Goal: Information Seeking & Learning: Learn about a topic

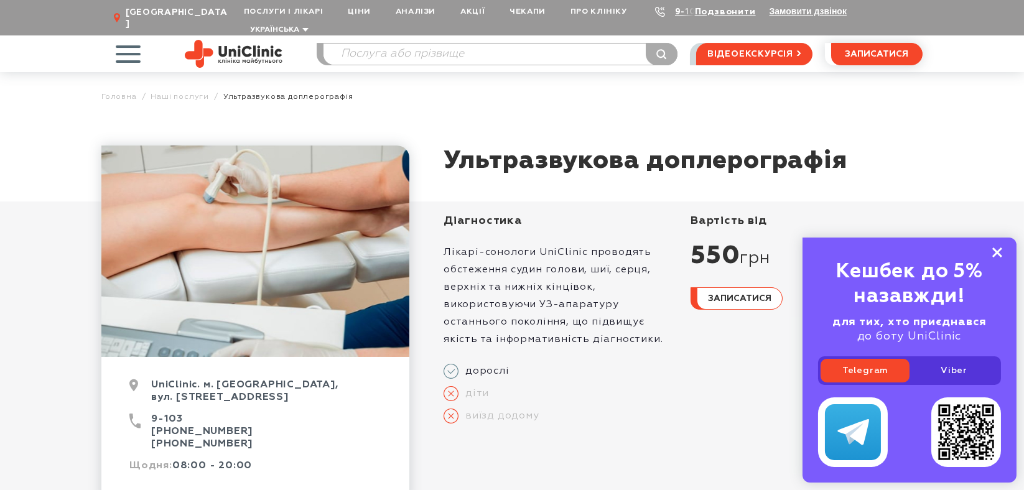
click at [996, 248] on icon at bounding box center [998, 253] width 10 height 11
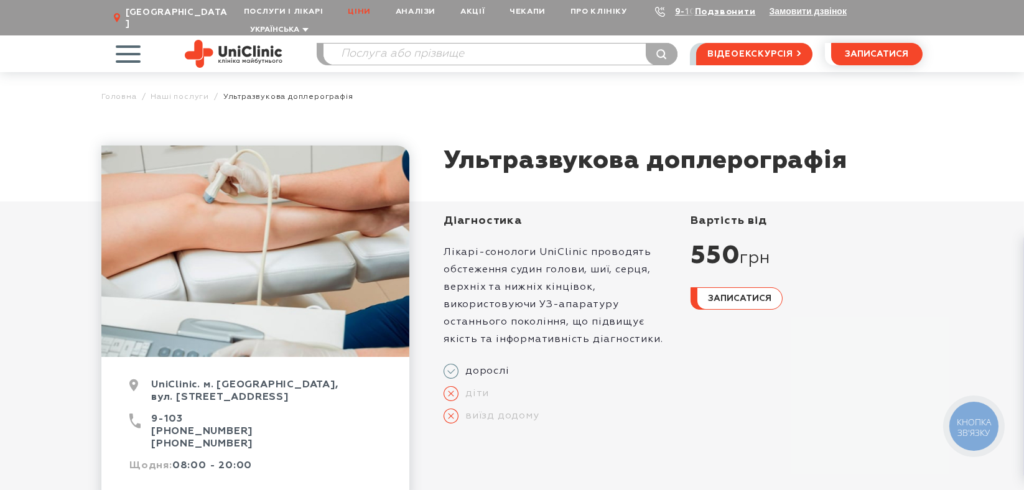
click at [335, 11] on link "Ціни" at bounding box center [358, 11] width 47 height 23
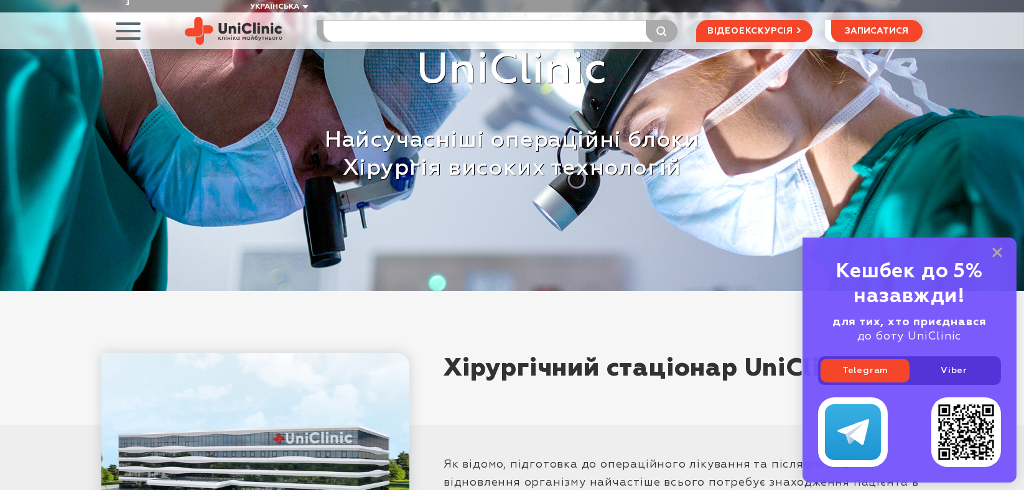
scroll to position [226, 0]
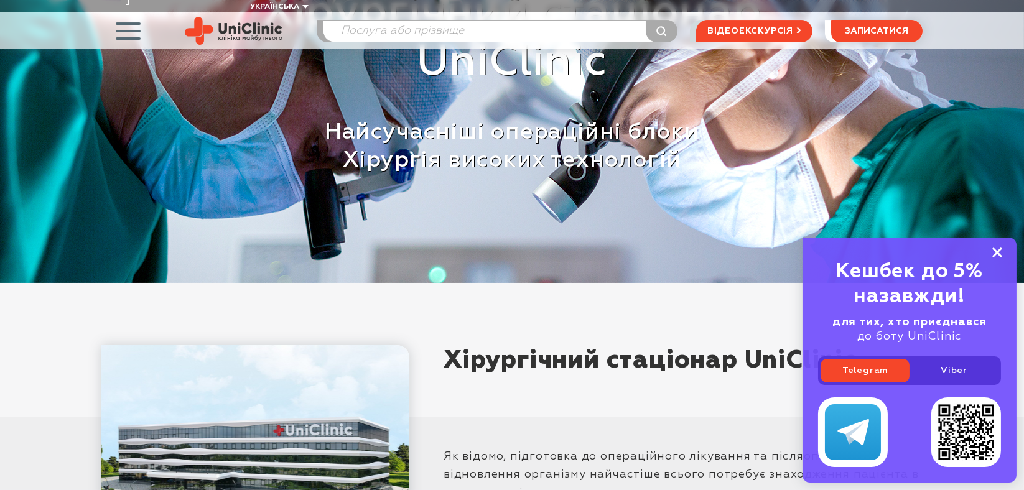
click at [993, 248] on rect at bounding box center [998, 253] width 10 height 10
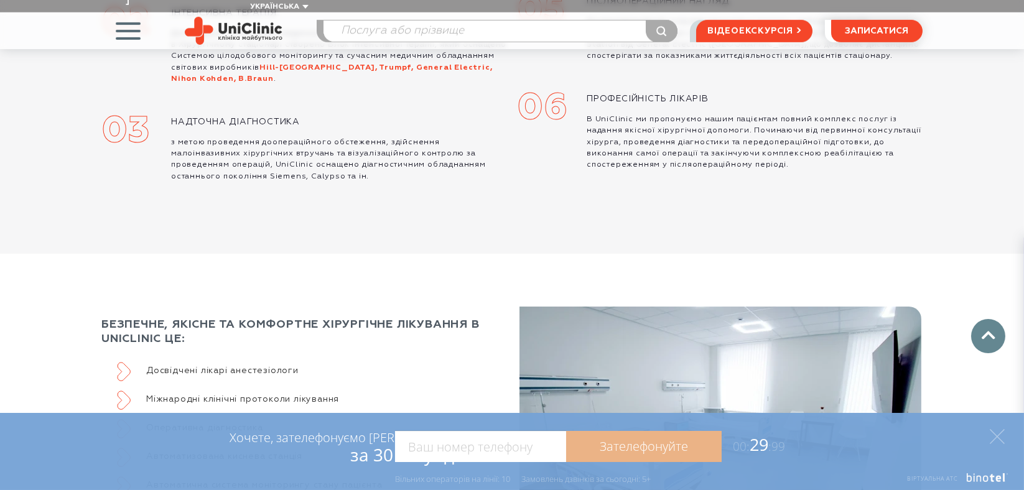
scroll to position [2093, 0]
click at [1003, 434] on icon at bounding box center [997, 436] width 15 height 15
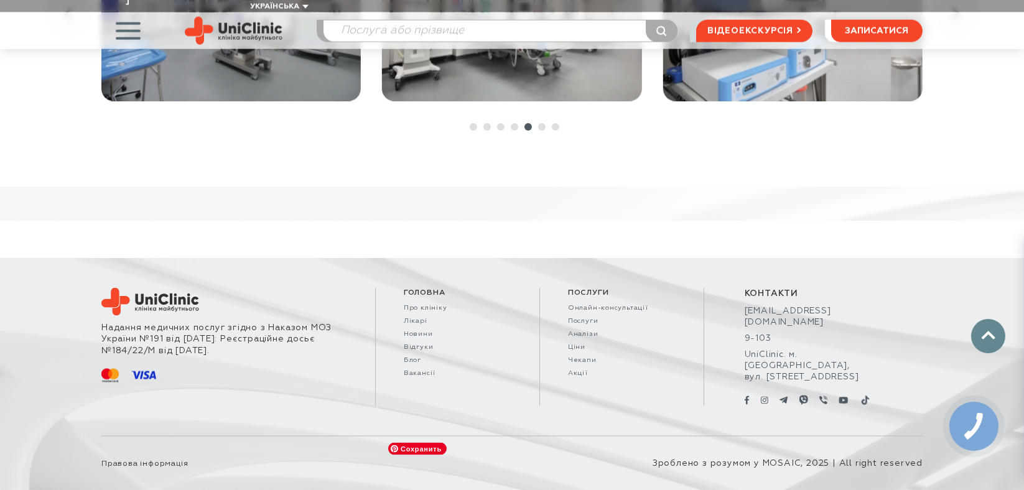
scroll to position [5768, 0]
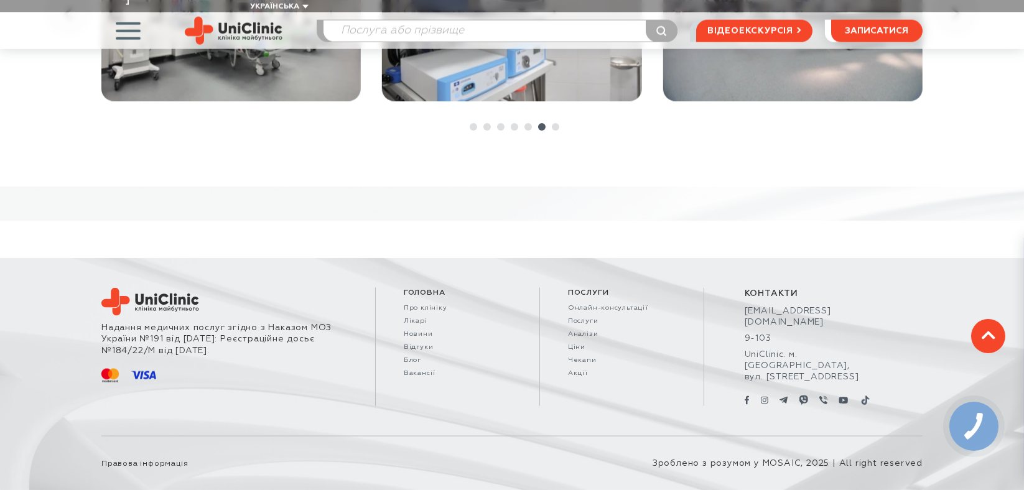
click at [1002, 338] on link at bounding box center [988, 336] width 34 height 34
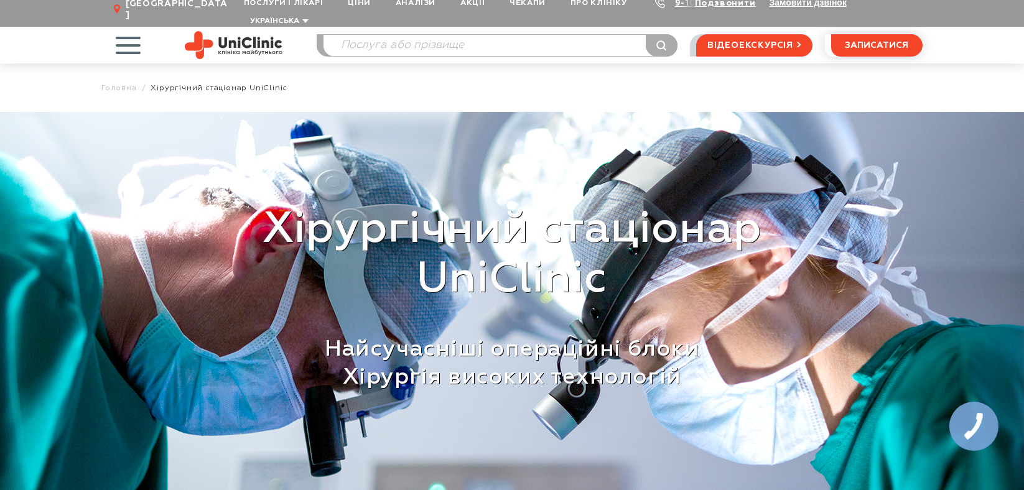
scroll to position [0, 0]
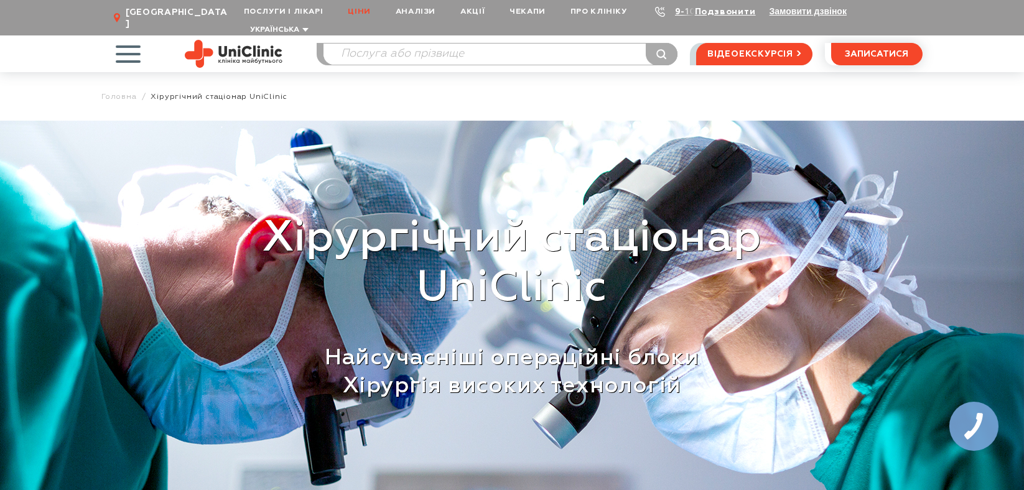
click at [336, 12] on link "Ціни" at bounding box center [358, 11] width 47 height 23
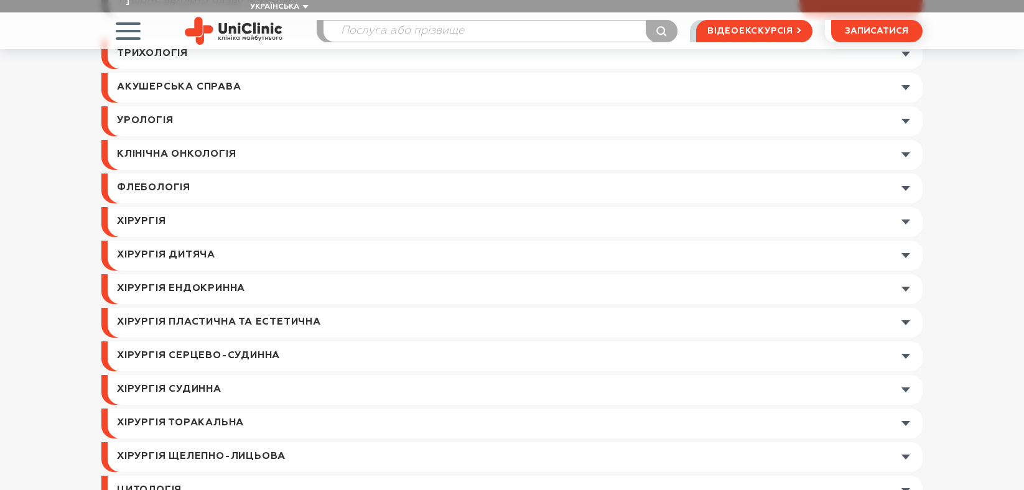
scroll to position [226, 0]
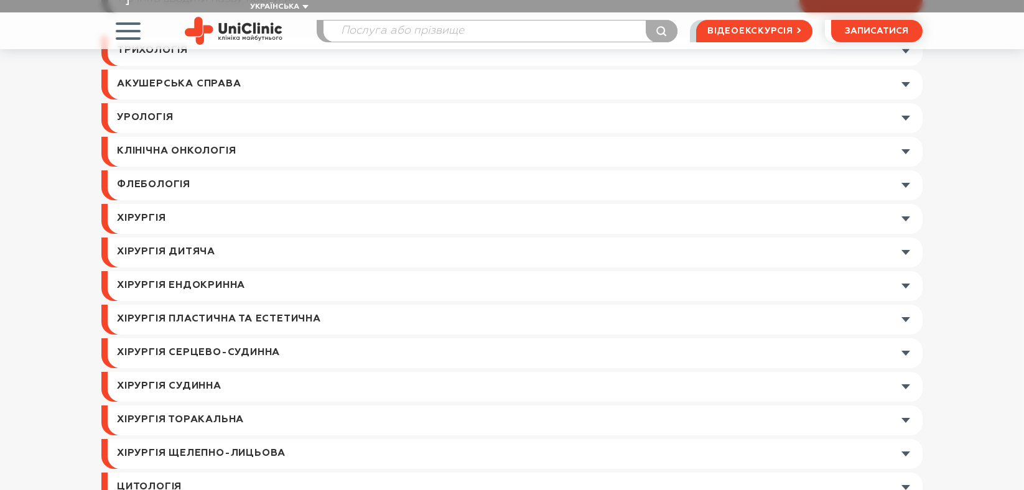
click at [240, 192] on link at bounding box center [515, 186] width 815 height 30
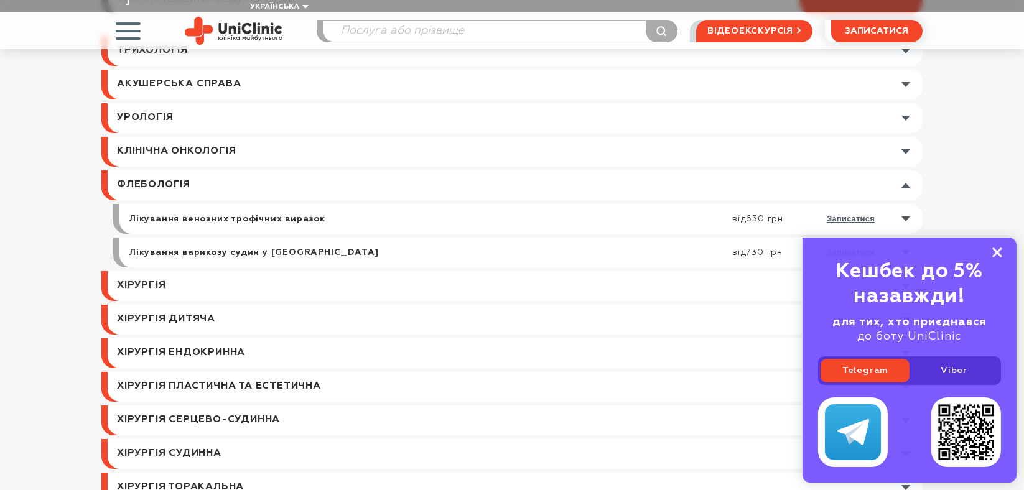
click at [1001, 248] on icon at bounding box center [998, 253] width 10 height 11
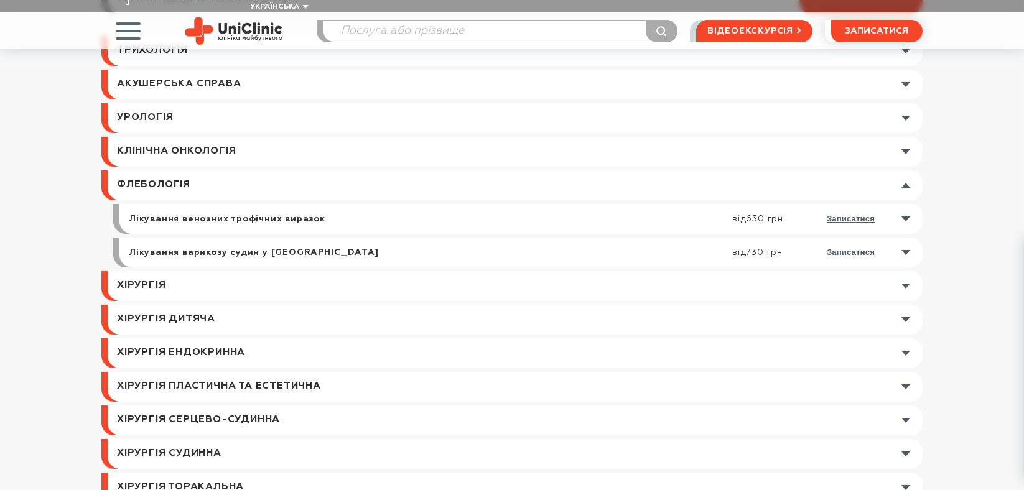
click at [905, 231] on link at bounding box center [524, 219] width 797 height 30
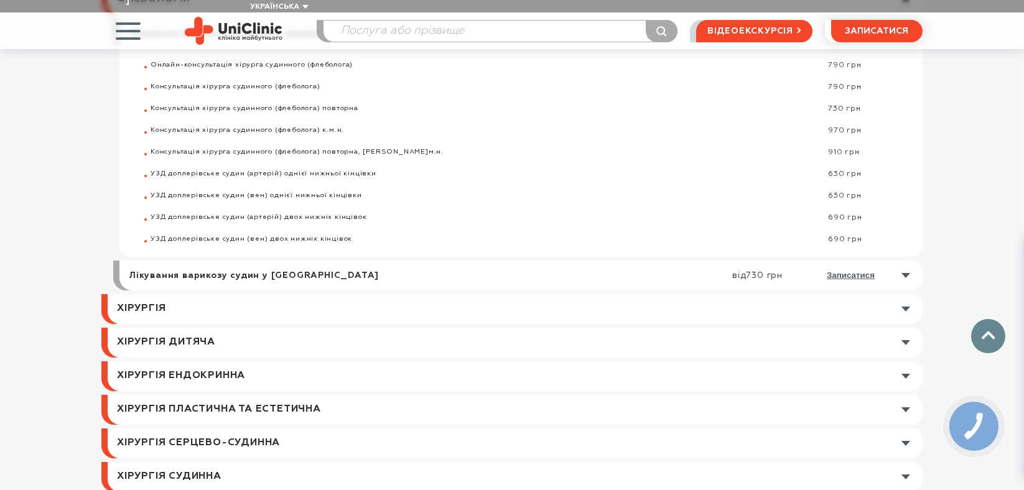
scroll to position [509, 0]
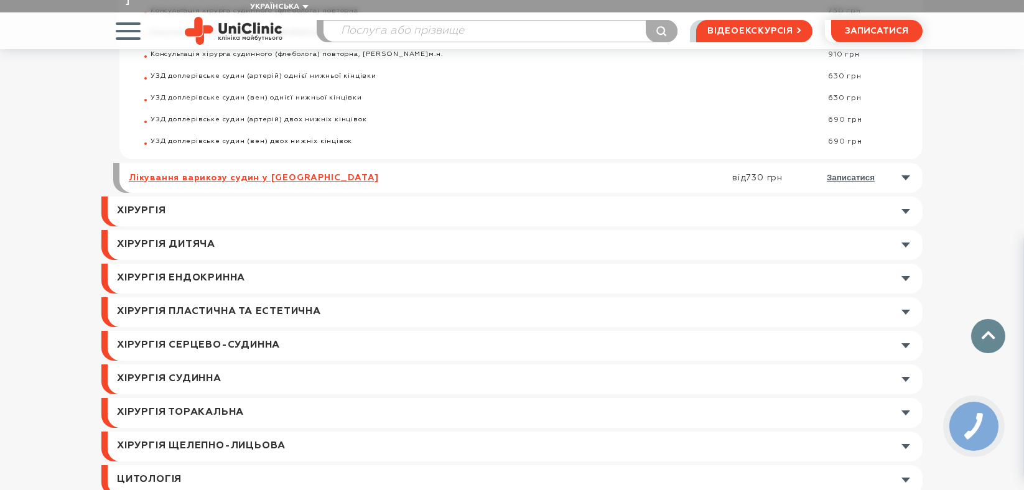
click at [357, 184] on link "Лікування варикозу судин у [GEOGRAPHIC_DATA]" at bounding box center [254, 177] width 250 height 11
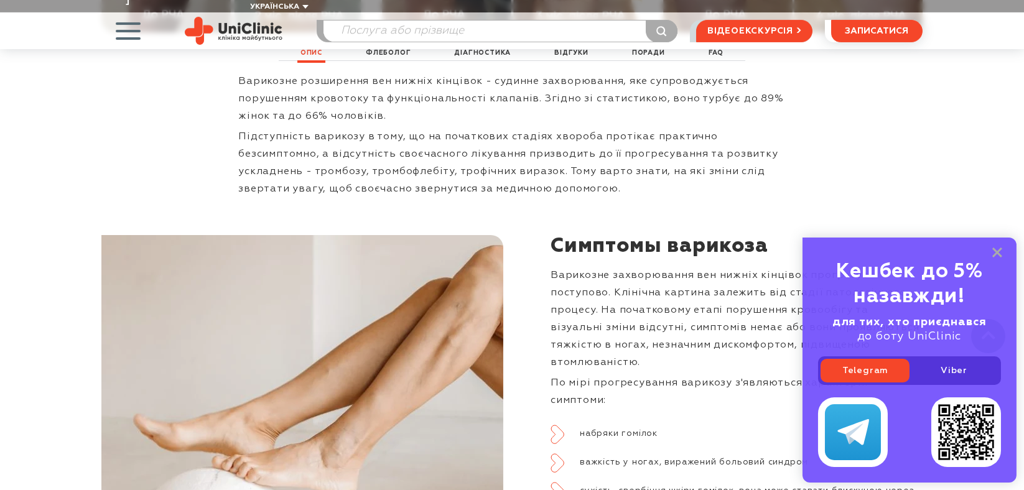
scroll to position [848, 0]
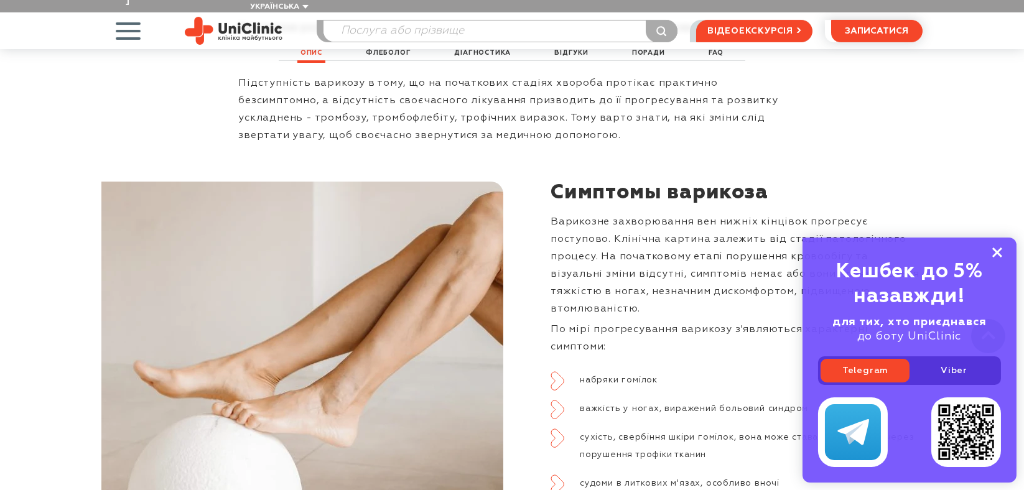
click at [997, 248] on rect at bounding box center [998, 253] width 10 height 10
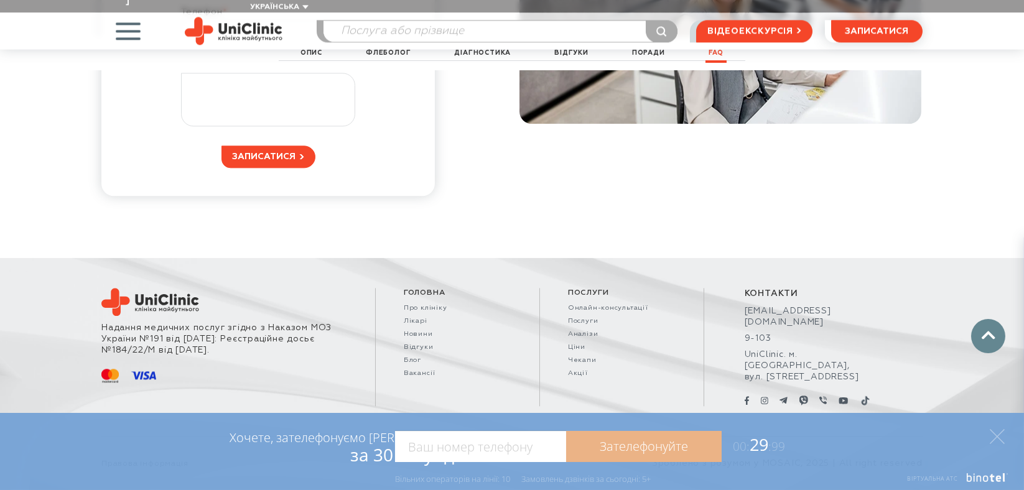
scroll to position [8429, 0]
click at [1006, 437] on div "Хочете, зателефонуємо Вам за 30 секунд? Зателефонуйте 00: 29 :99 Наприклад: 067…" at bounding box center [512, 451] width 1024 height 77
click at [1001, 436] on icon at bounding box center [997, 436] width 15 height 15
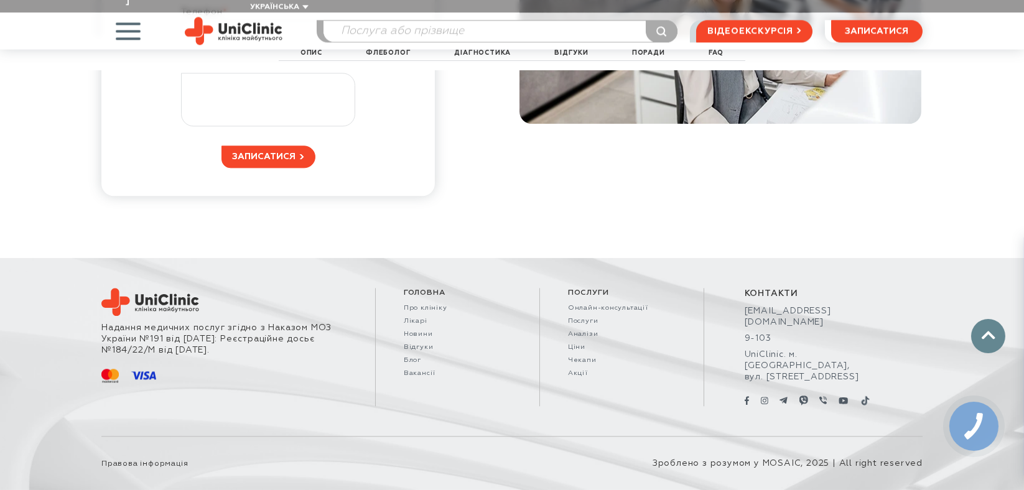
scroll to position [9022, 0]
click at [573, 352] on link "Ціни" at bounding box center [622, 348] width 108 height 8
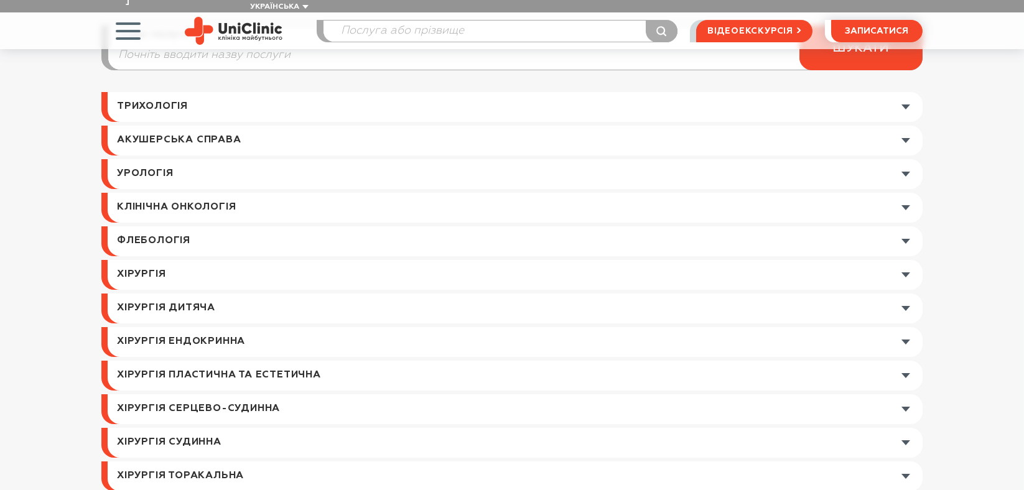
scroll to position [226, 0]
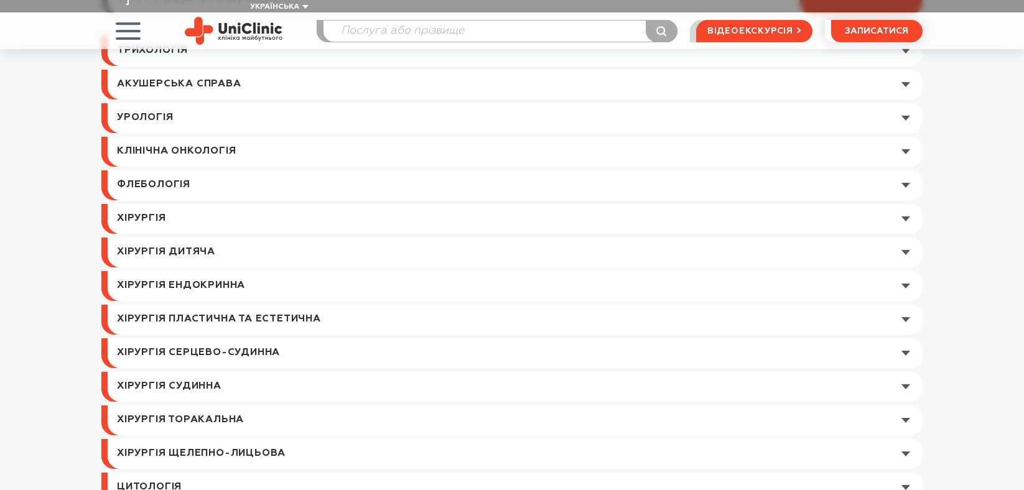
click at [350, 224] on link at bounding box center [515, 219] width 815 height 30
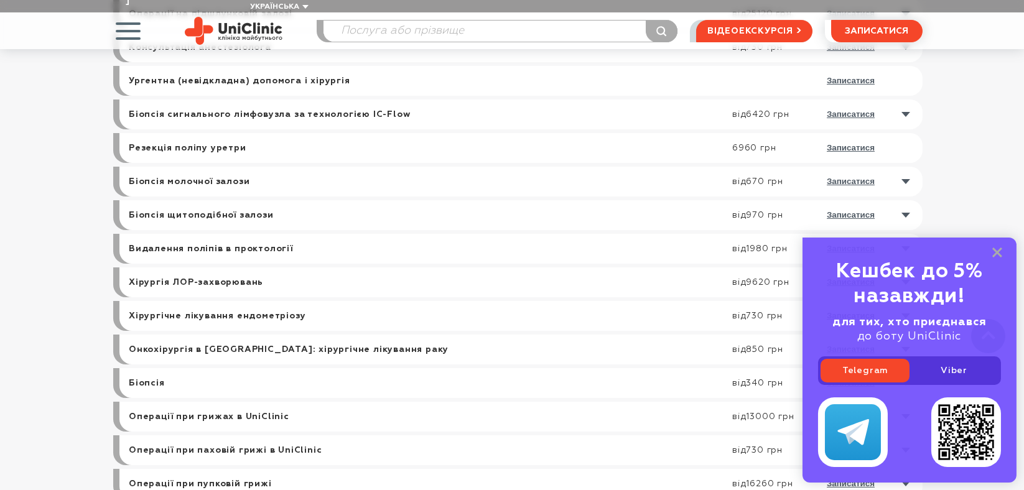
scroll to position [622, 0]
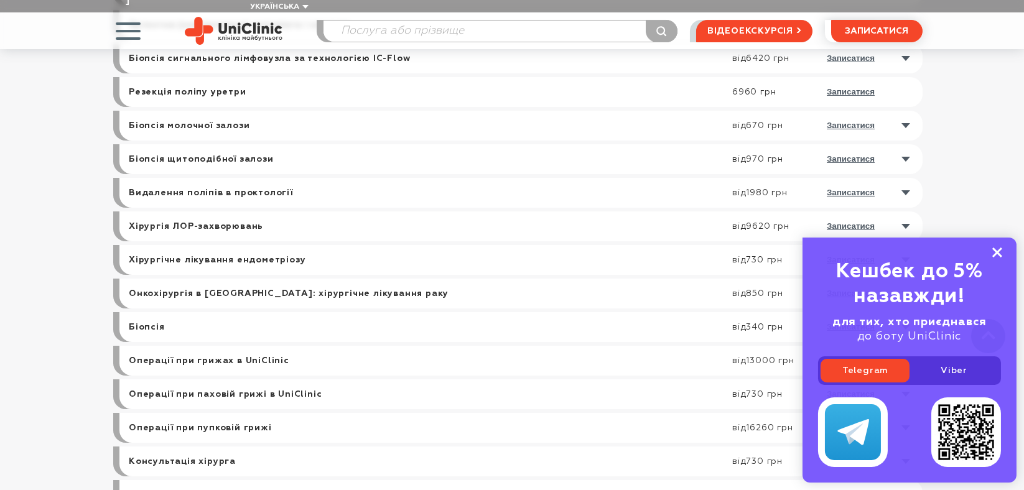
click at [1001, 248] on icon at bounding box center [998, 253] width 10 height 11
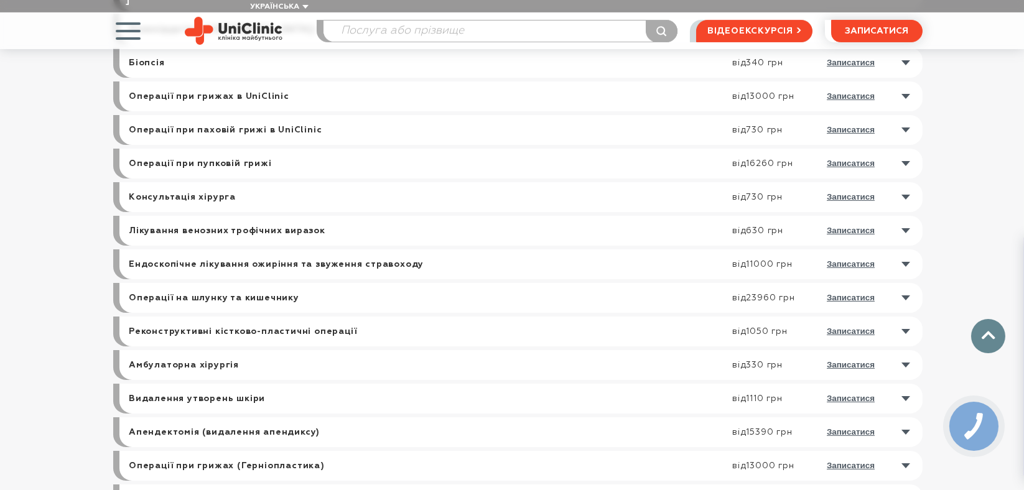
scroll to position [905, 0]
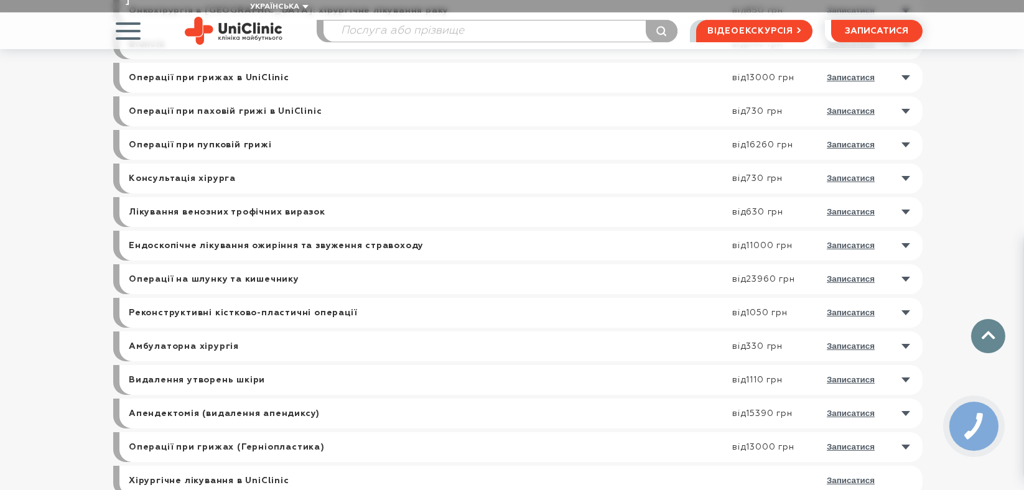
click at [909, 227] on link at bounding box center [524, 212] width 797 height 30
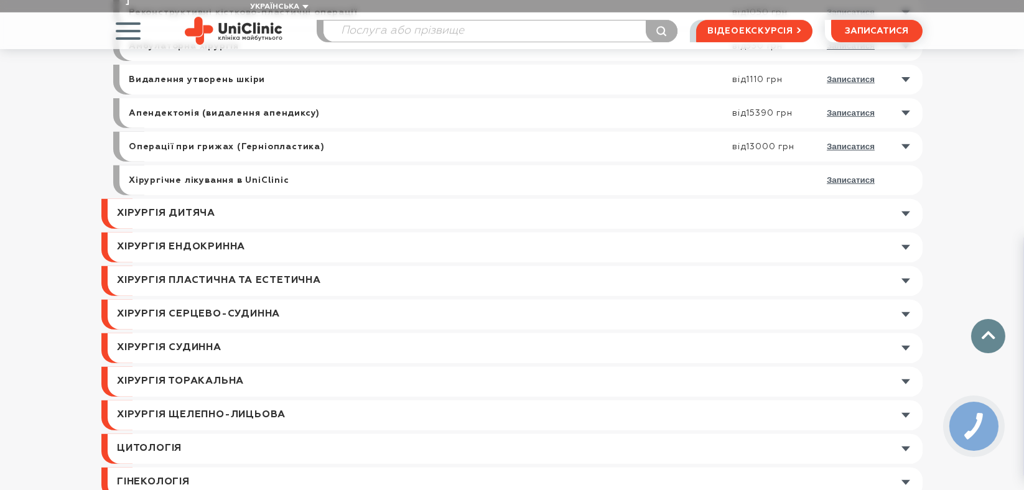
scroll to position [1527, 0]
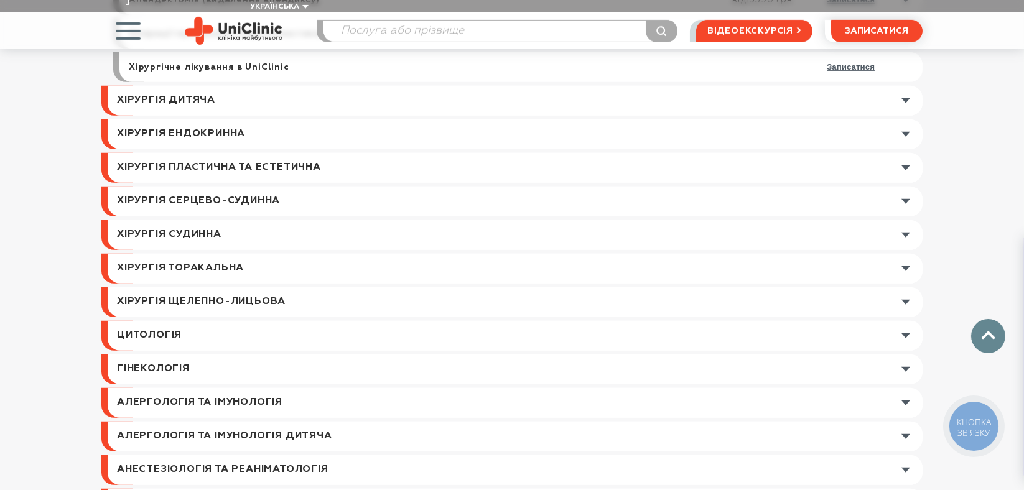
click at [358, 250] on link at bounding box center [515, 235] width 815 height 30
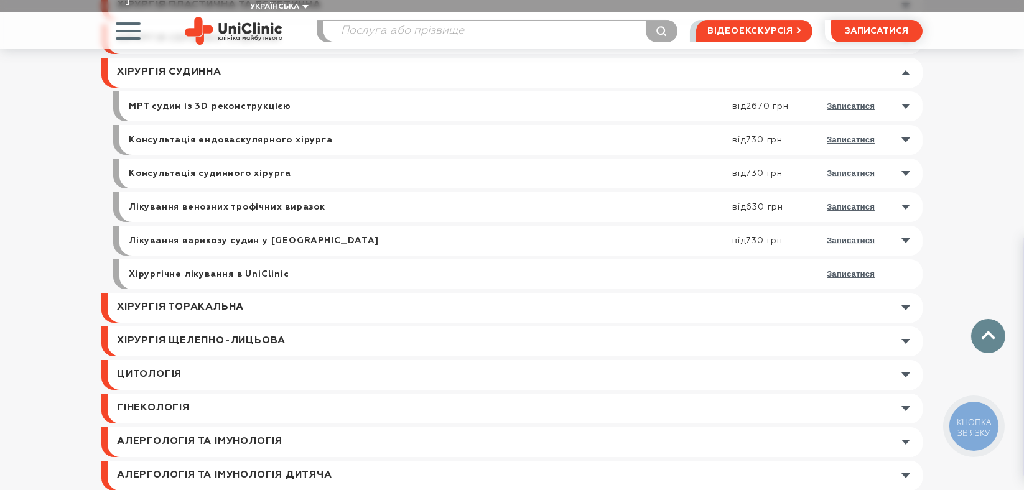
scroll to position [554, 0]
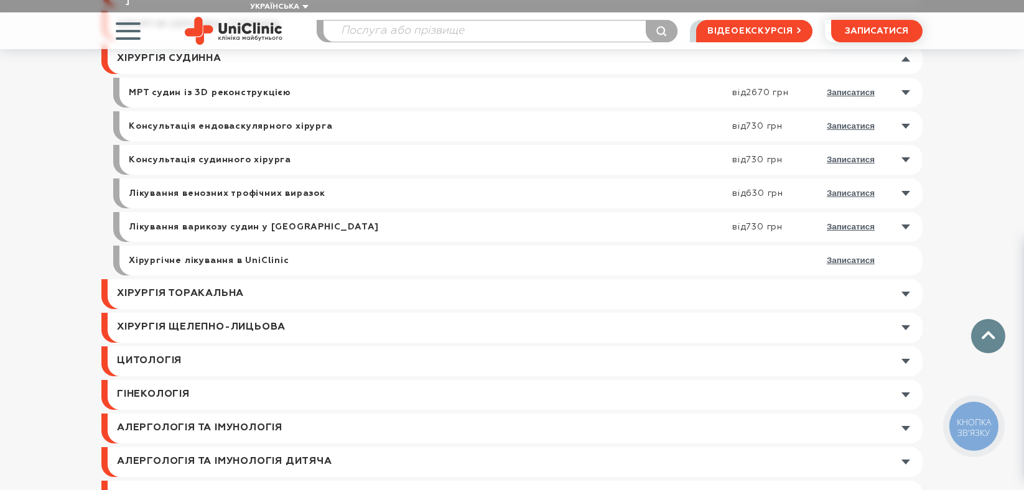
click at [904, 208] on link at bounding box center [524, 194] width 797 height 30
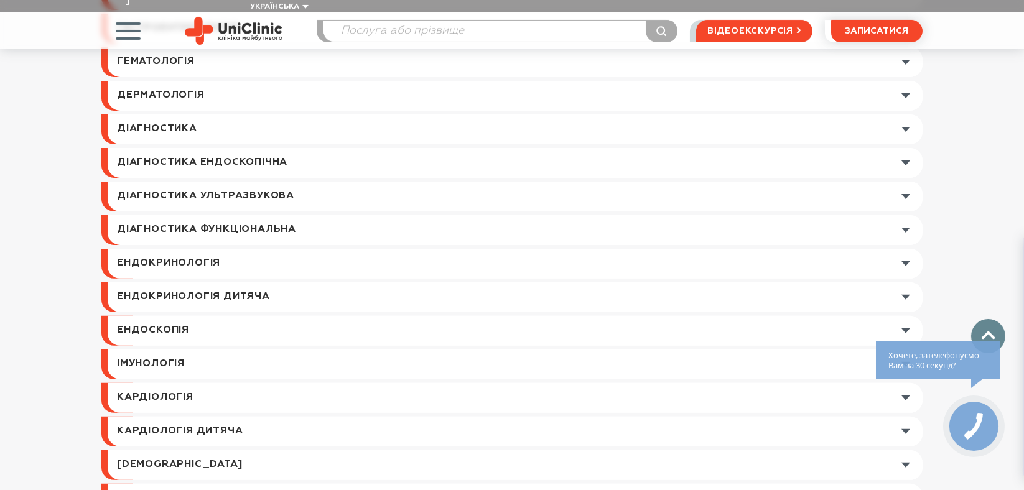
scroll to position [1289, 0]
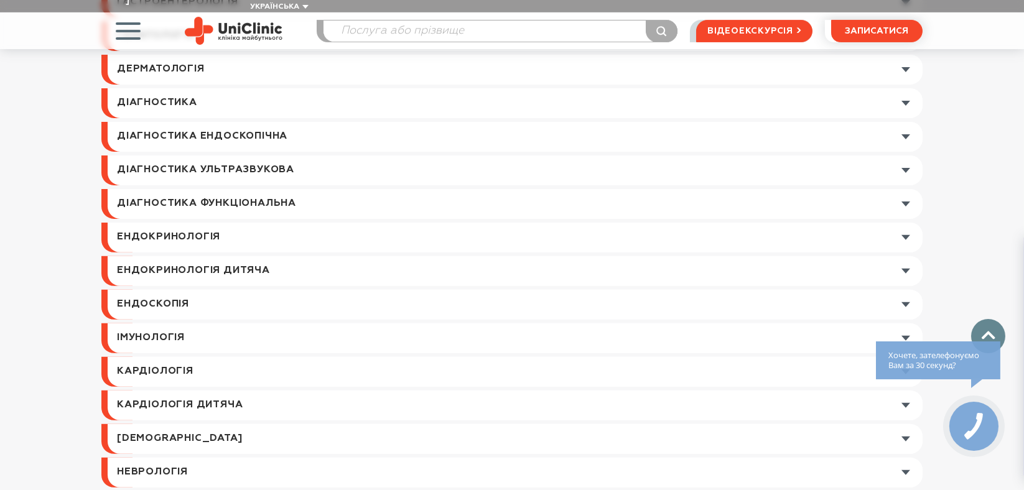
click at [453, 185] on link at bounding box center [515, 171] width 815 height 30
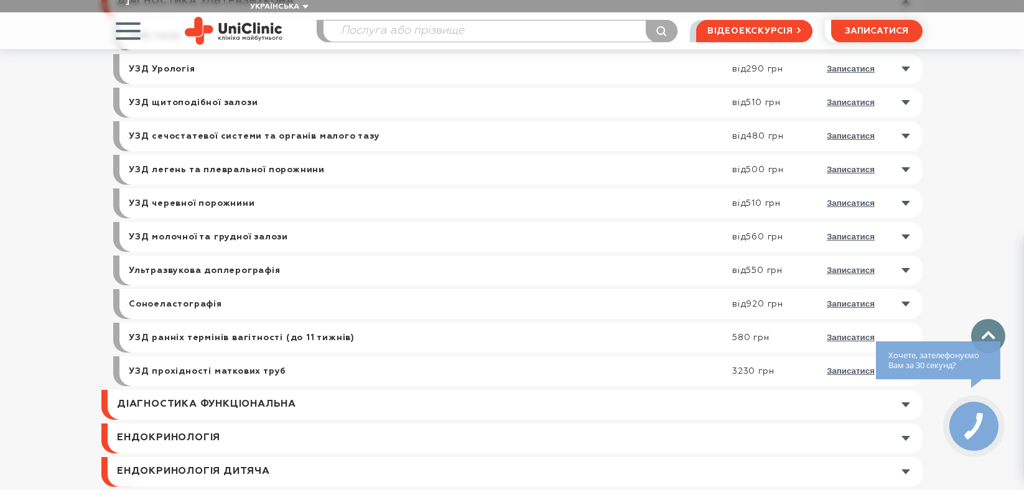
scroll to position [1104, 0]
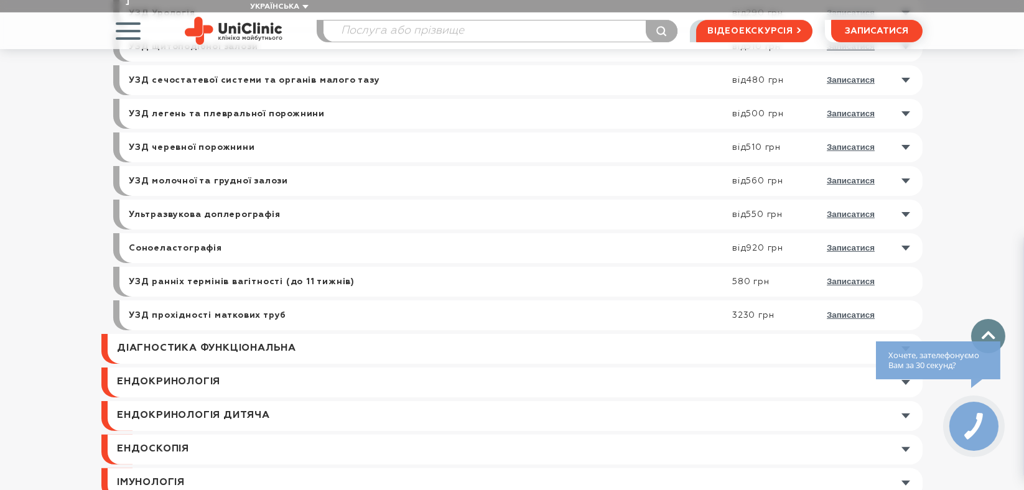
click at [907, 230] on link at bounding box center [524, 215] width 797 height 30
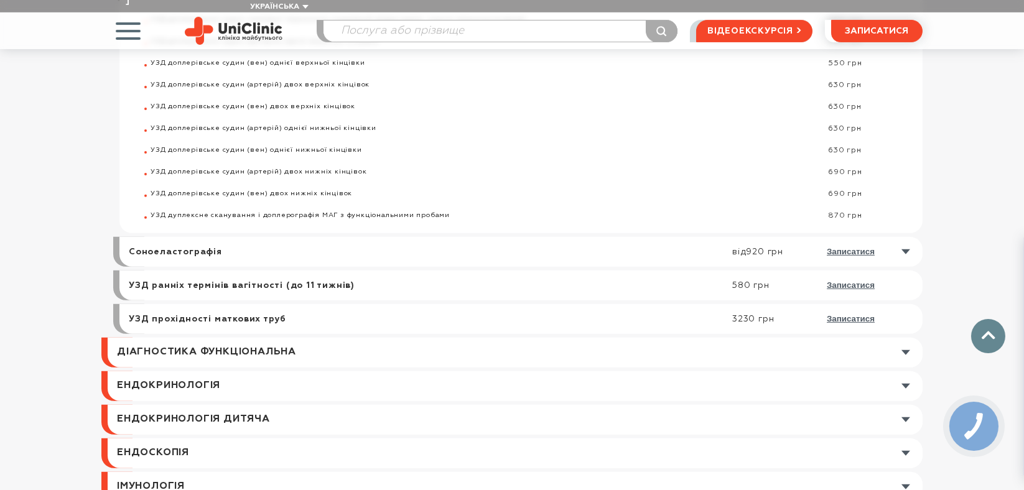
scroll to position [1387, 0]
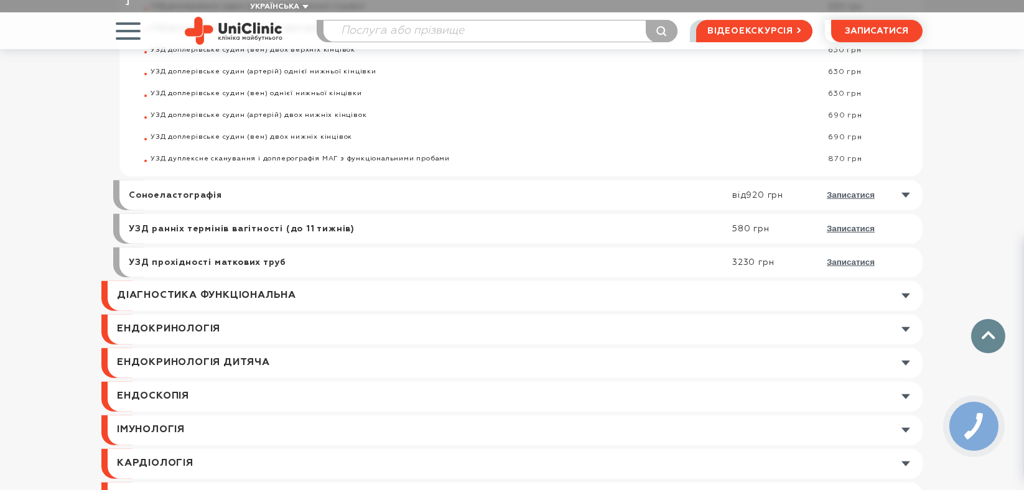
click at [908, 210] on link at bounding box center [524, 195] width 797 height 30
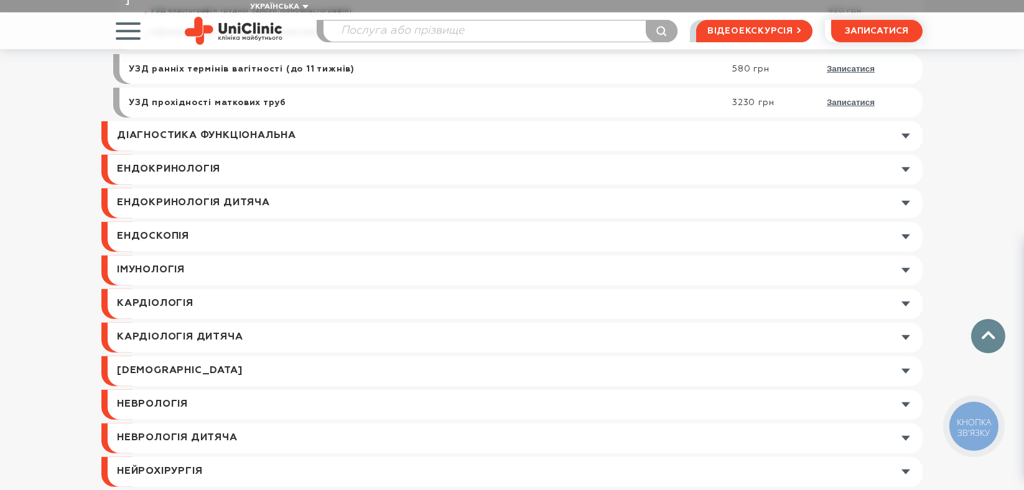
scroll to position [1408, 0]
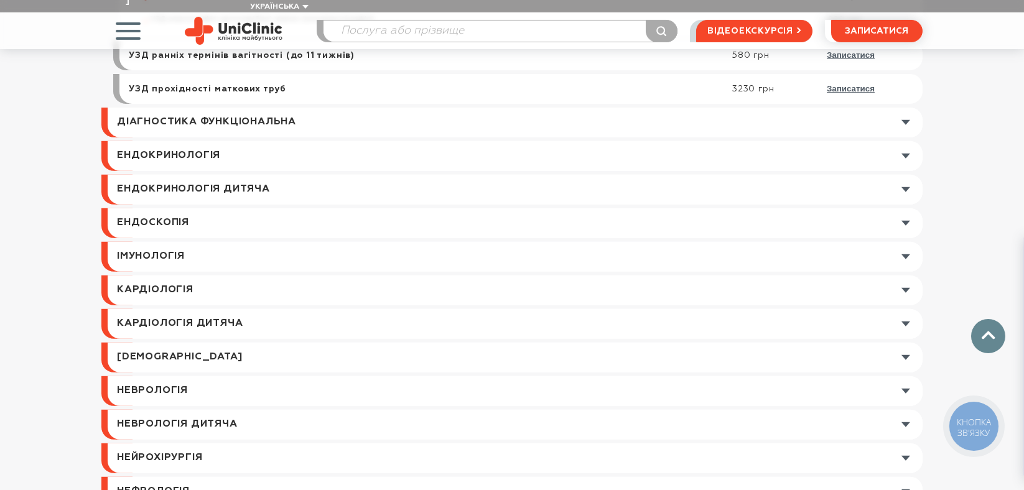
click at [462, 138] on link at bounding box center [515, 123] width 815 height 30
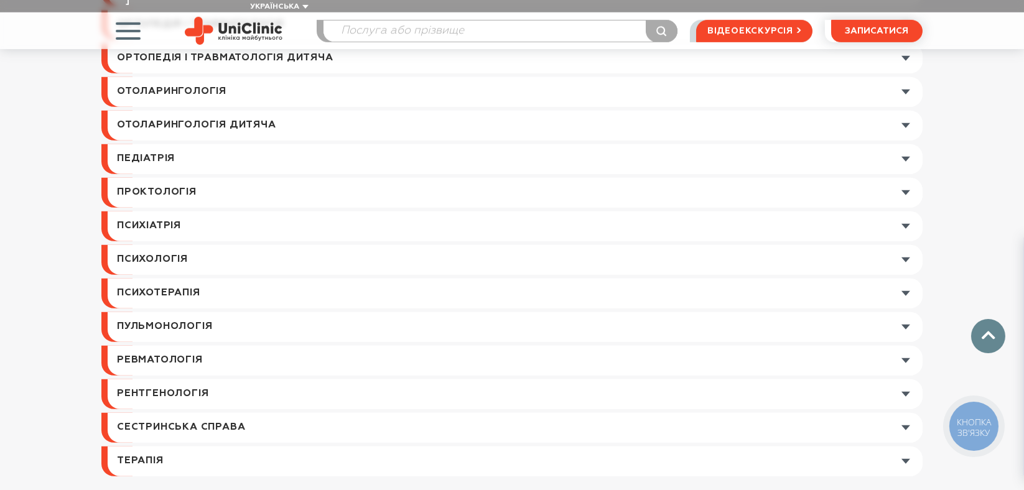
scroll to position [1703, 0]
